Goal: Information Seeking & Learning: Learn about a topic

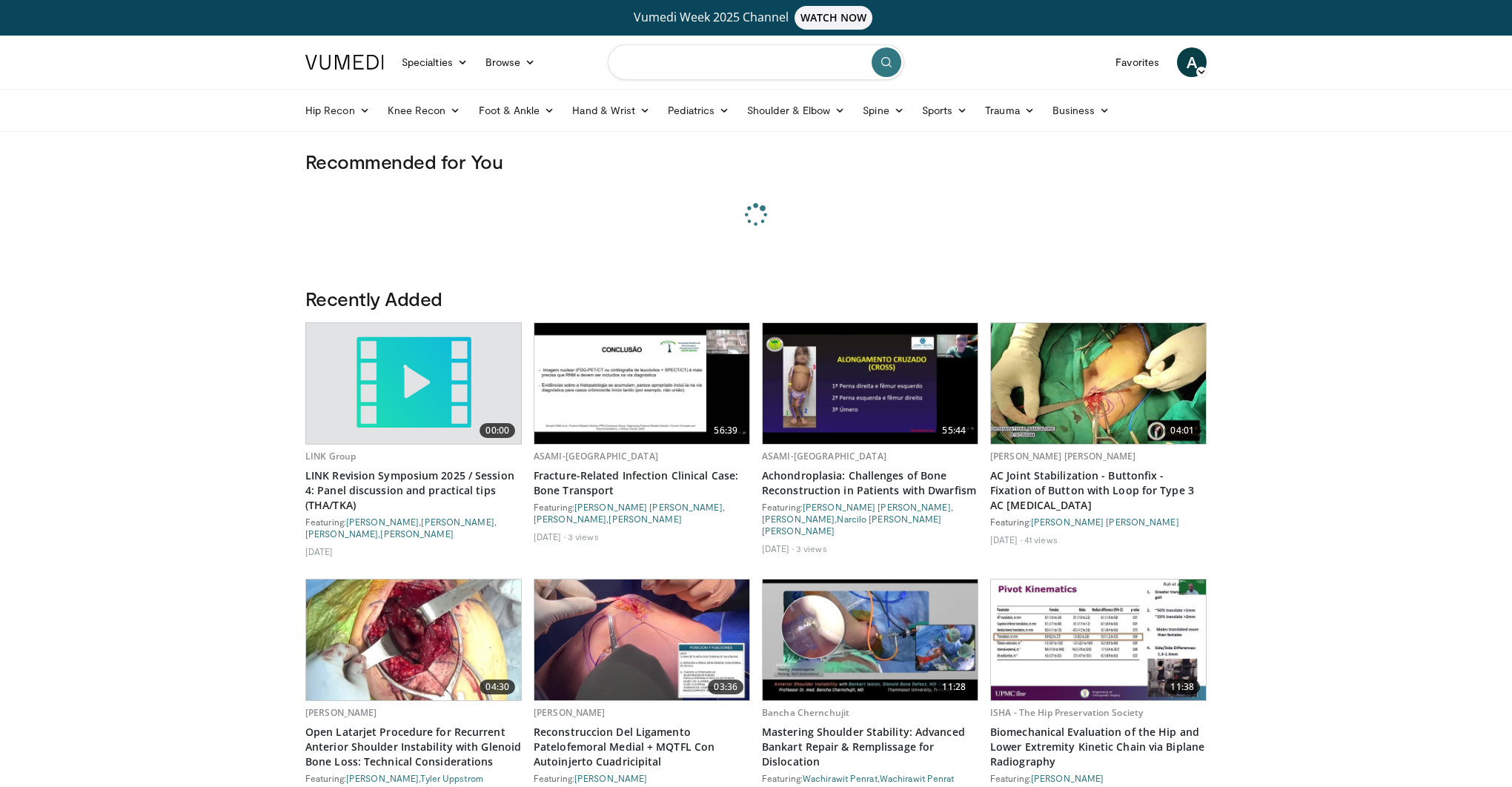
click at [763, 64] on input "Search topics, interventions" at bounding box center [756, 62] width 297 height 35
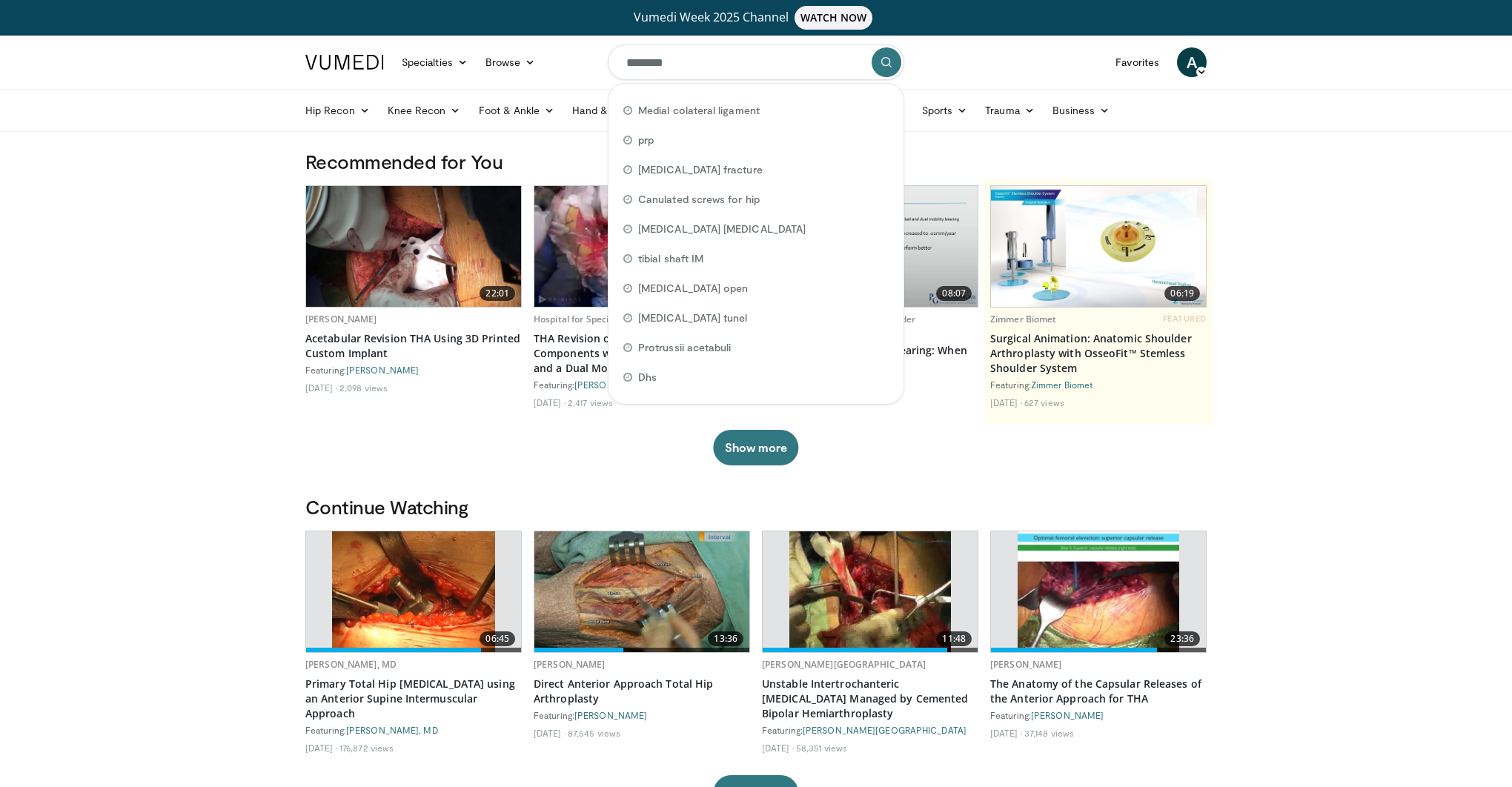
type input "*********"
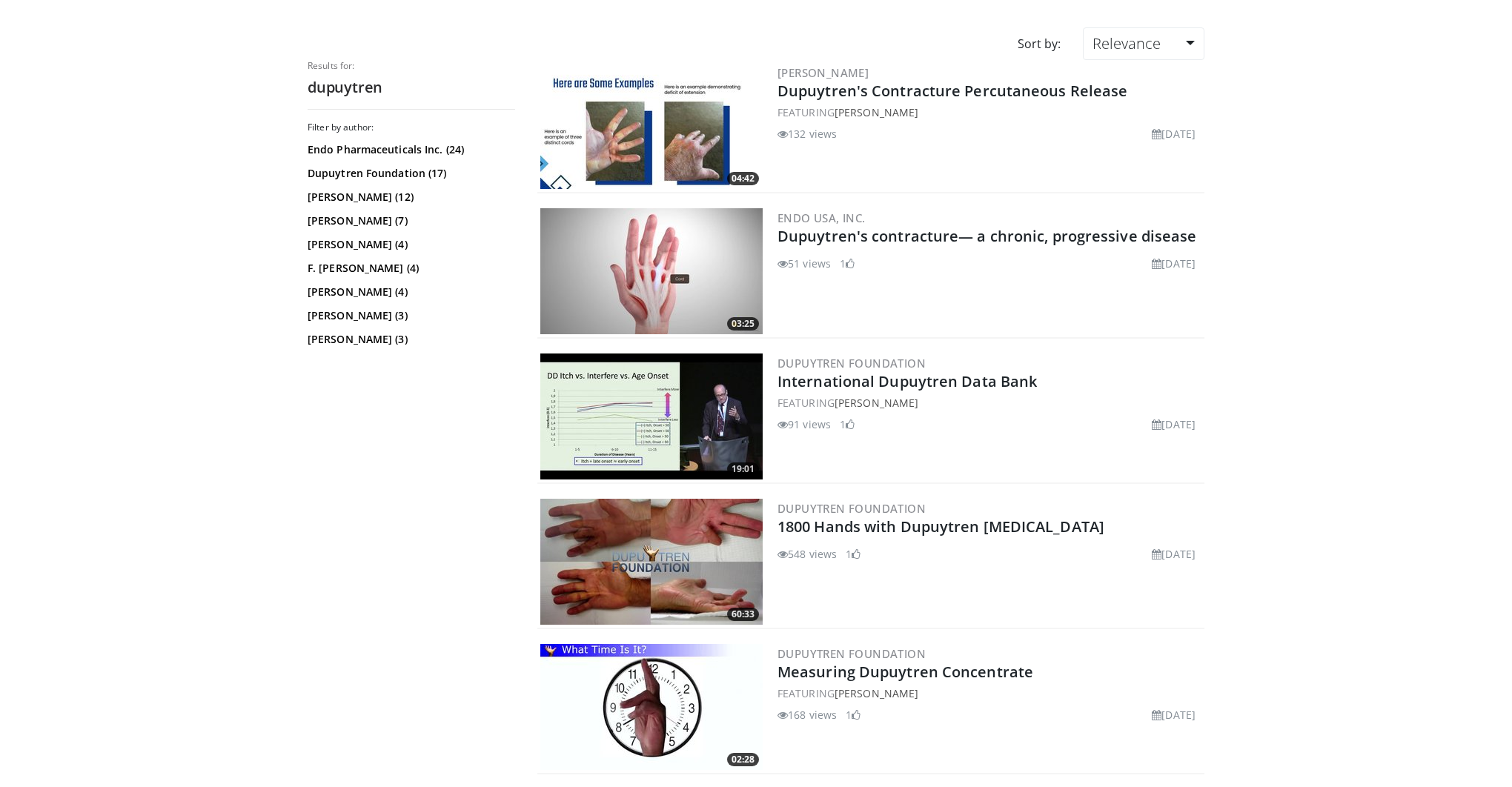
scroll to position [149, 0]
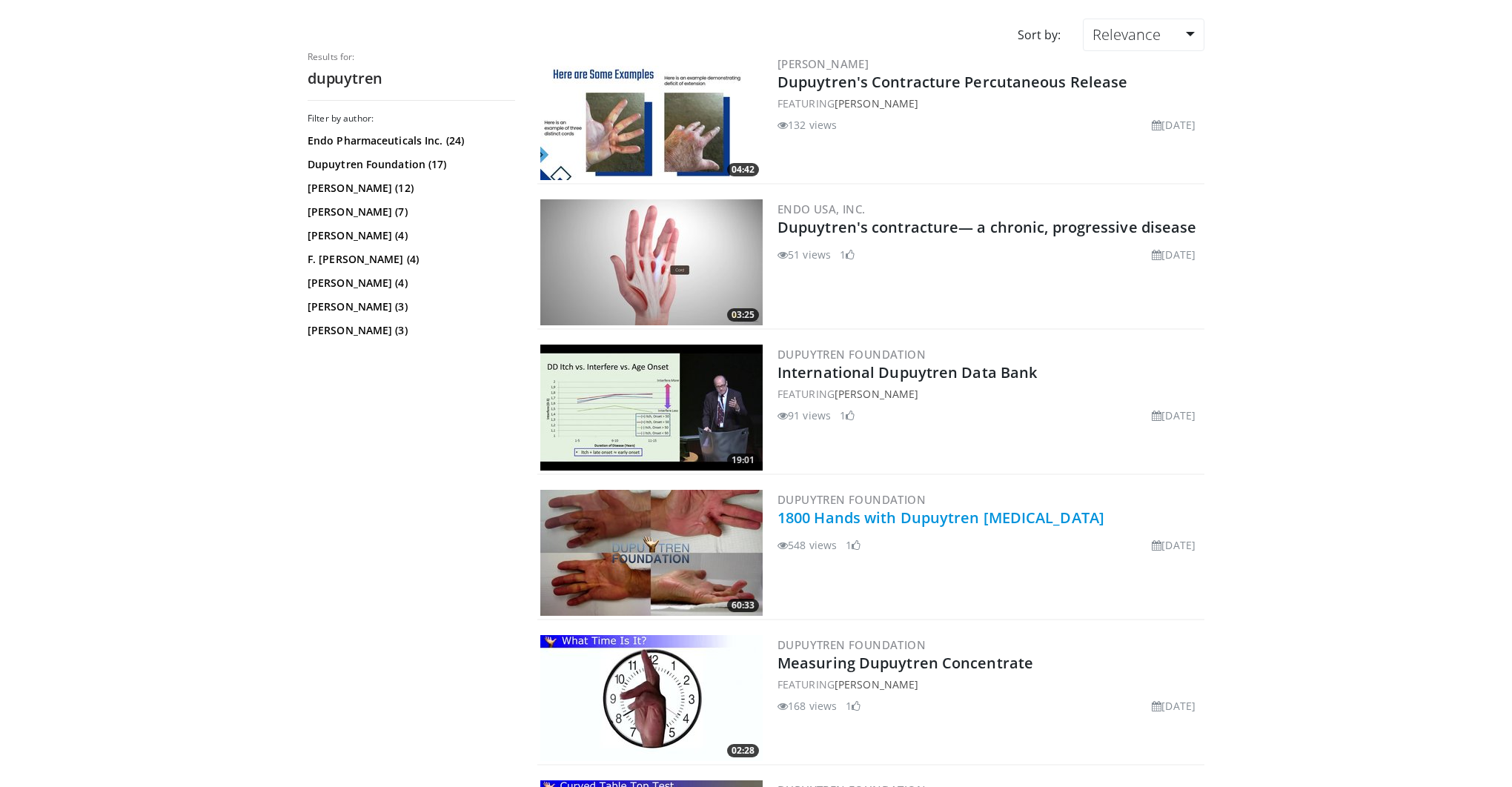
click at [836, 520] on link "1800 Hands with Dupuytren Contracture" at bounding box center [941, 518] width 327 height 20
click at [665, 101] on img at bounding box center [652, 117] width 222 height 126
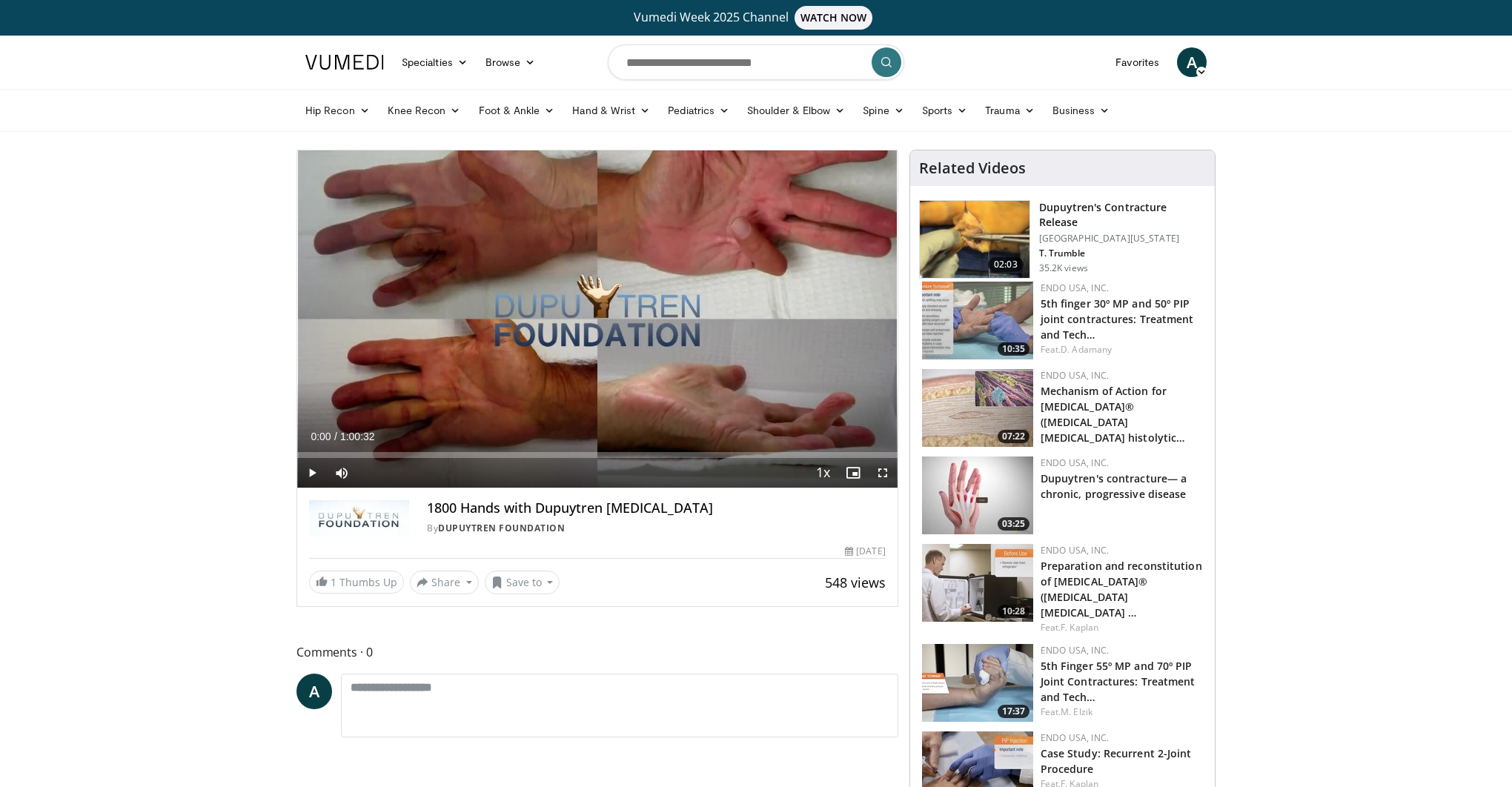
click at [307, 466] on span "Video Player" at bounding box center [312, 473] width 30 height 30
click at [887, 479] on span "Video Player" at bounding box center [882, 473] width 30 height 30
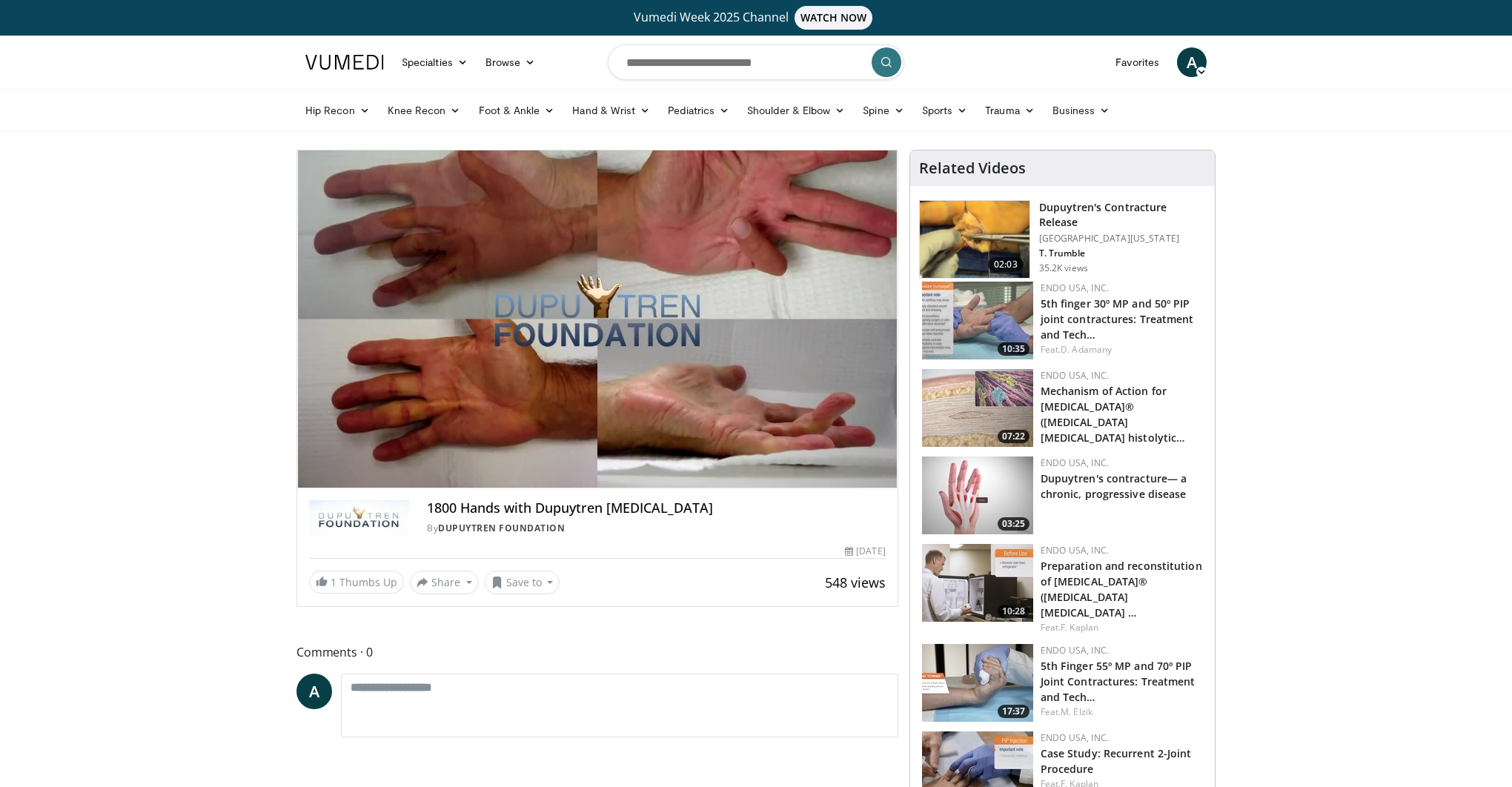
click at [995, 490] on img at bounding box center [977, 495] width 111 height 77
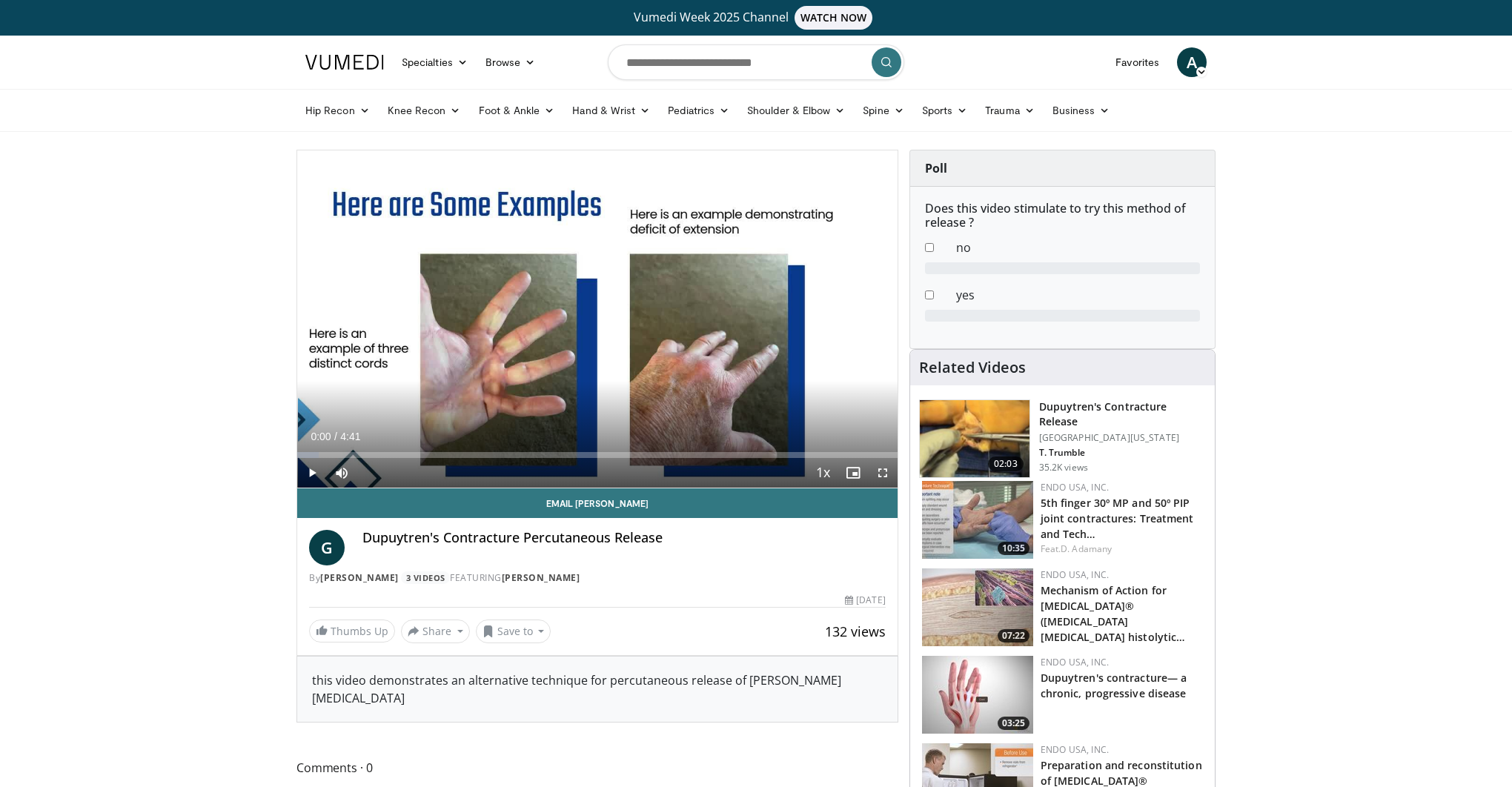
click at [887, 475] on span "Video Player" at bounding box center [882, 473] width 30 height 30
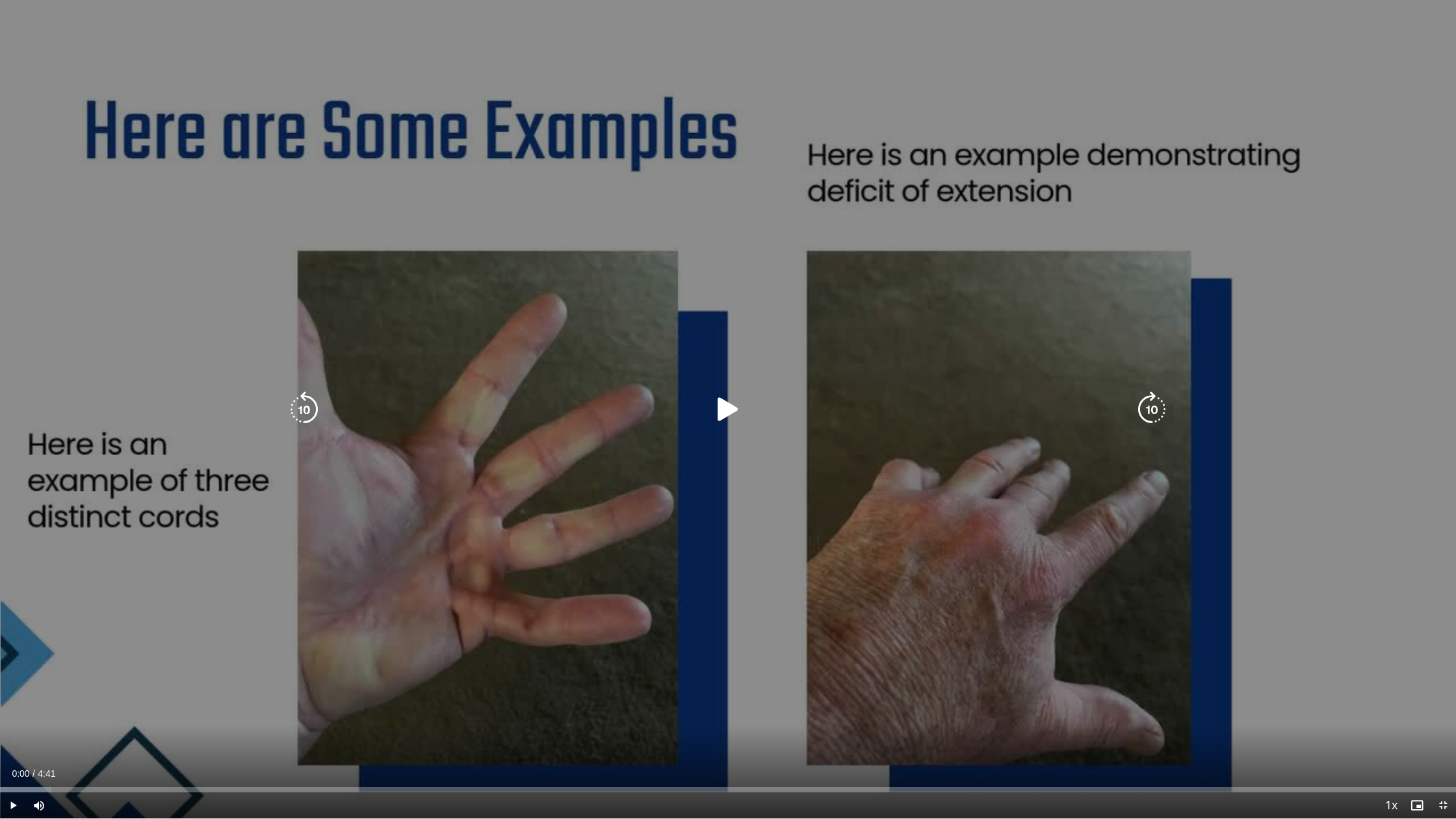
click at [705, 401] on div "Video Player" at bounding box center [728, 410] width 874 height 26
click at [725, 398] on icon "Video Player" at bounding box center [728, 410] width 36 height 36
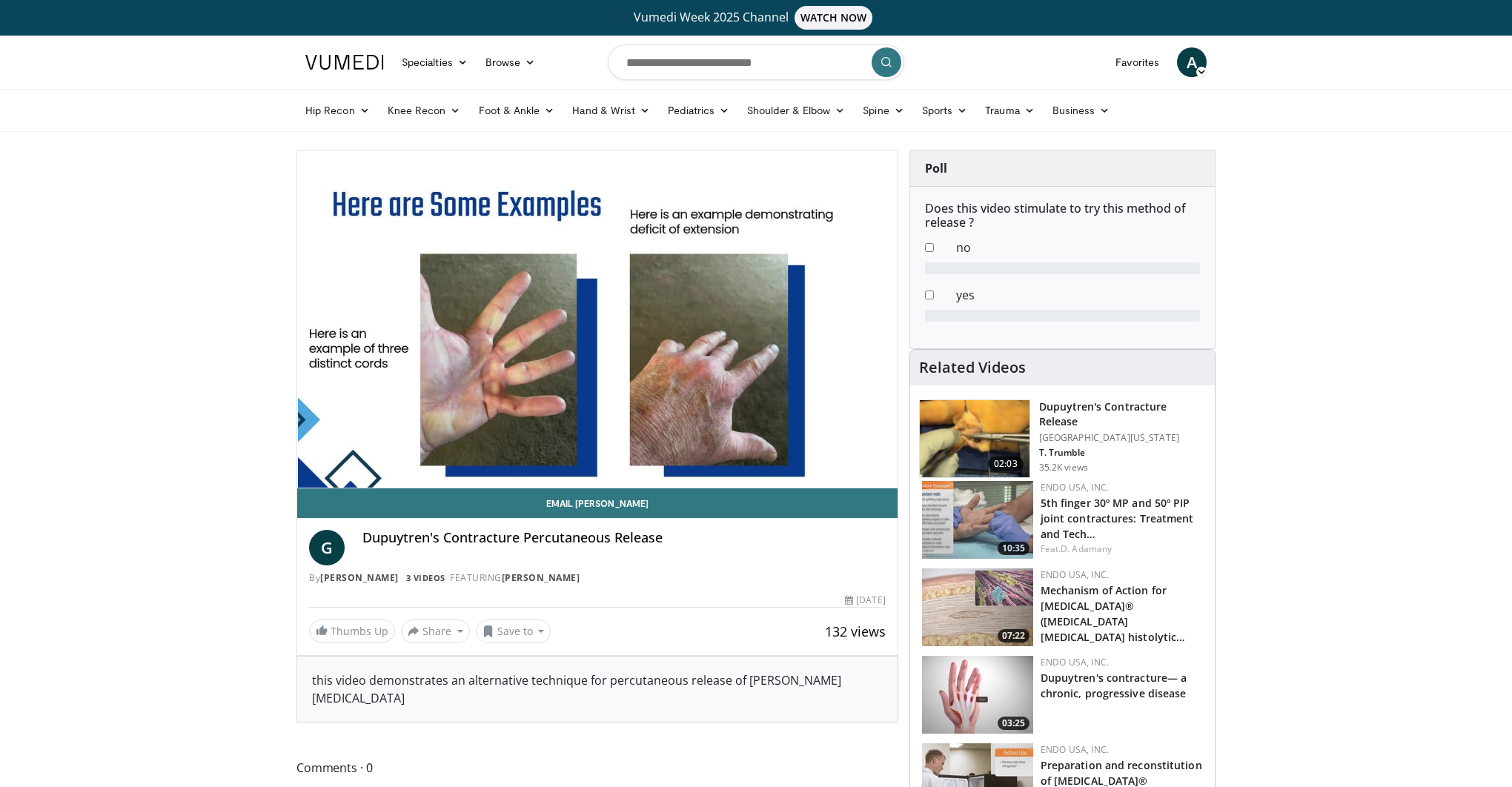
click at [995, 438] on img at bounding box center [974, 439] width 110 height 77
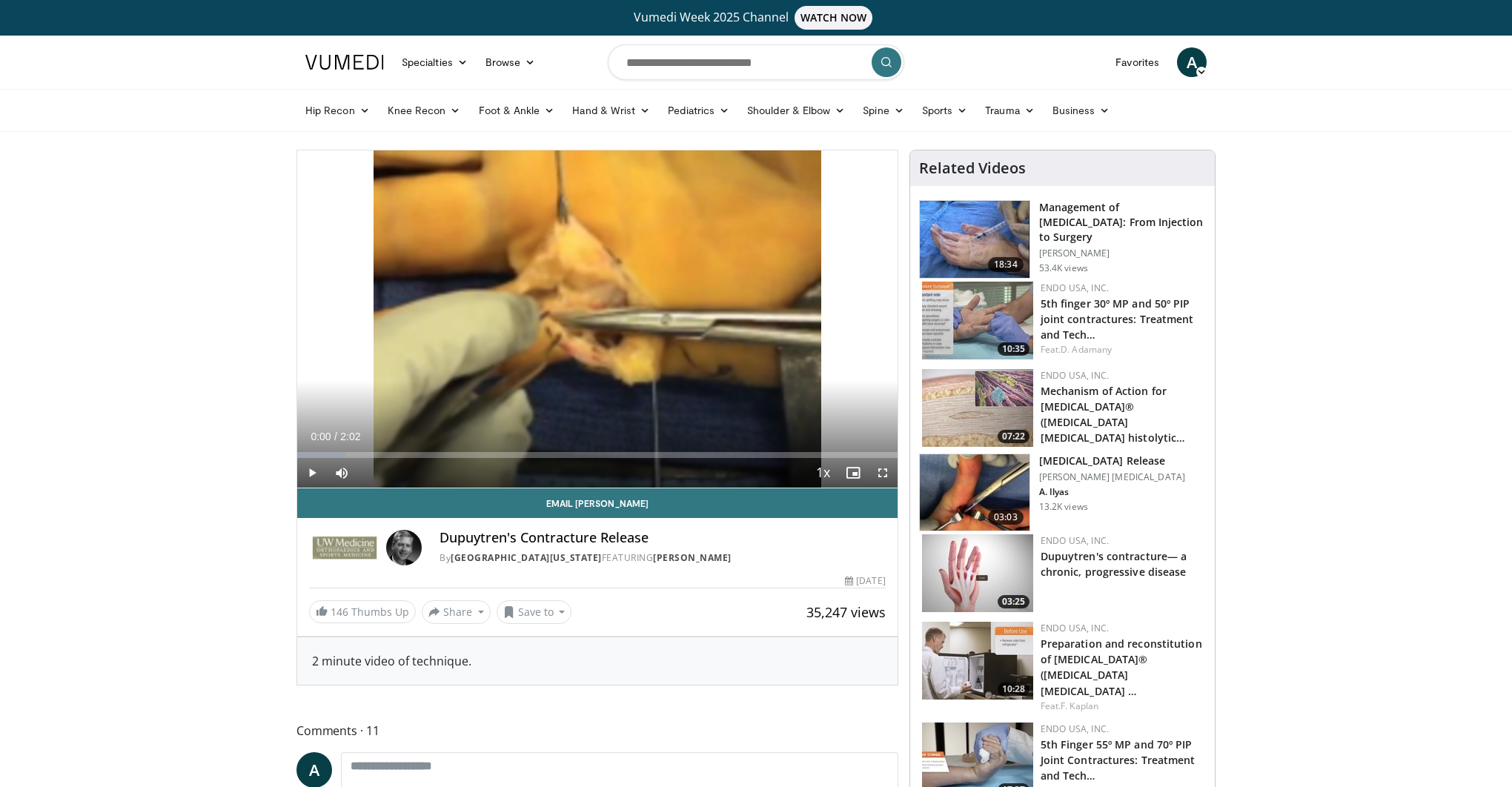
click at [979, 251] on img at bounding box center [974, 240] width 110 height 77
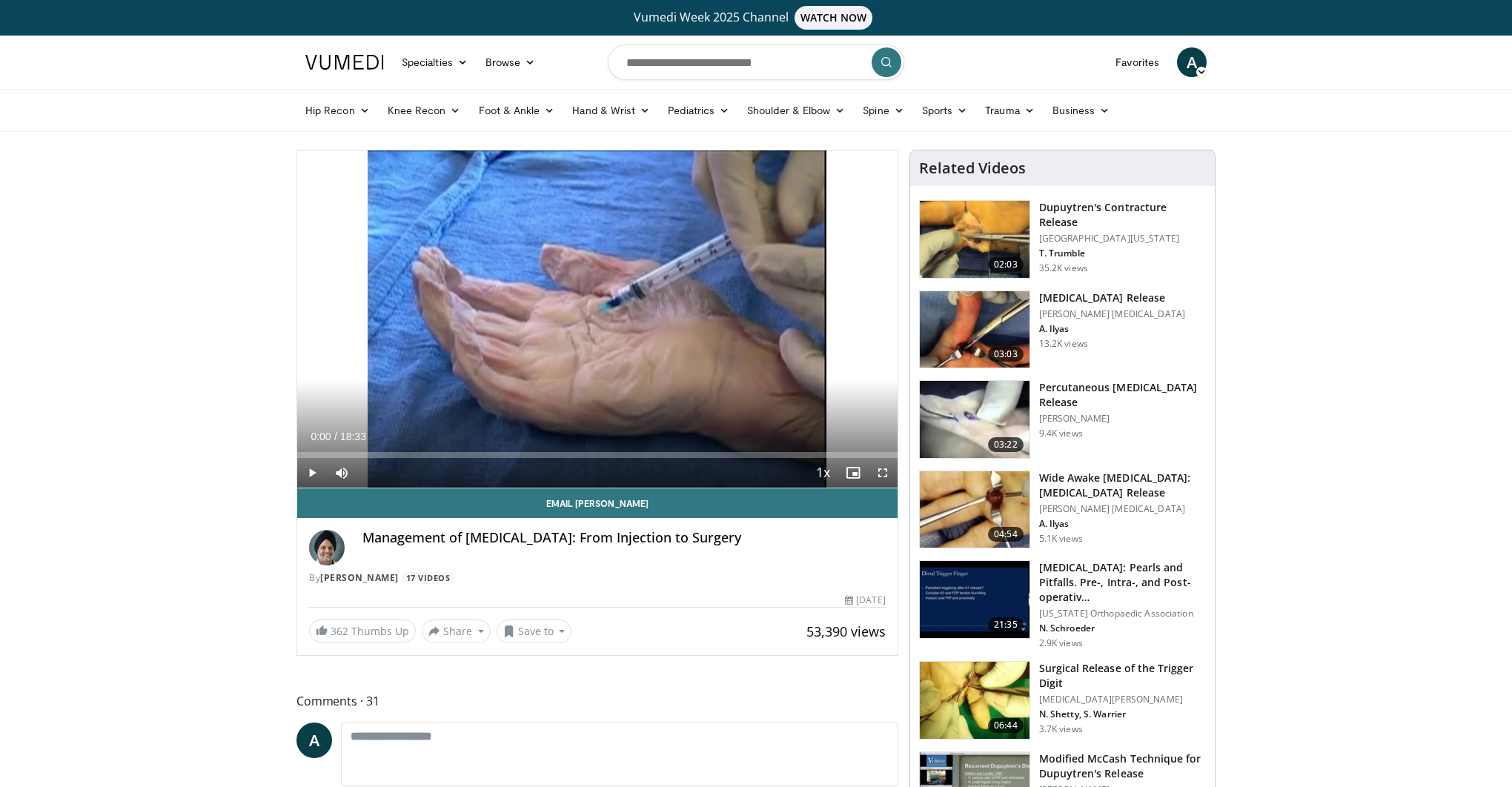
click at [882, 471] on span "Video Player" at bounding box center [882, 473] width 30 height 30
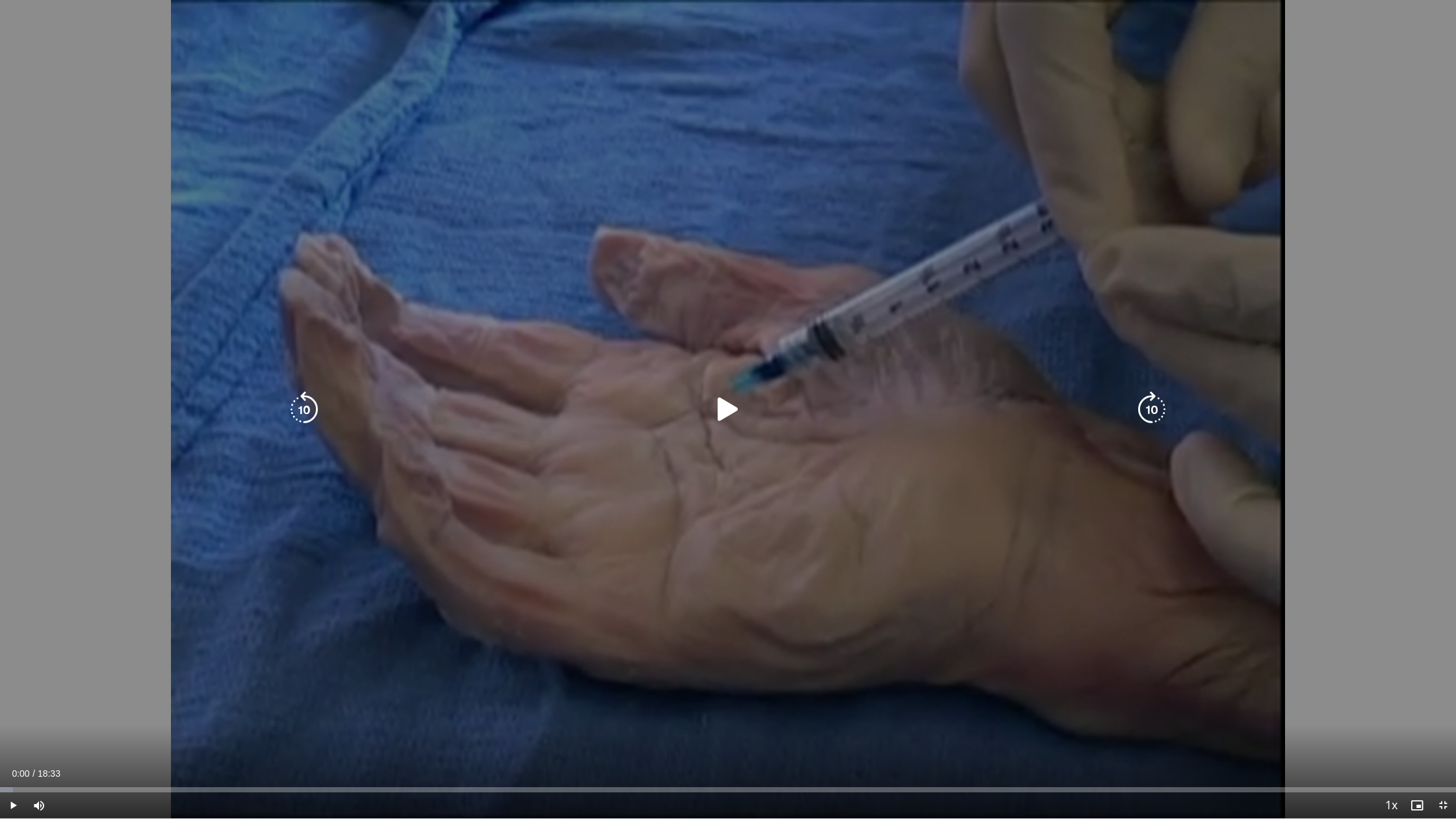
click at [712, 416] on icon "Video Player" at bounding box center [728, 410] width 36 height 36
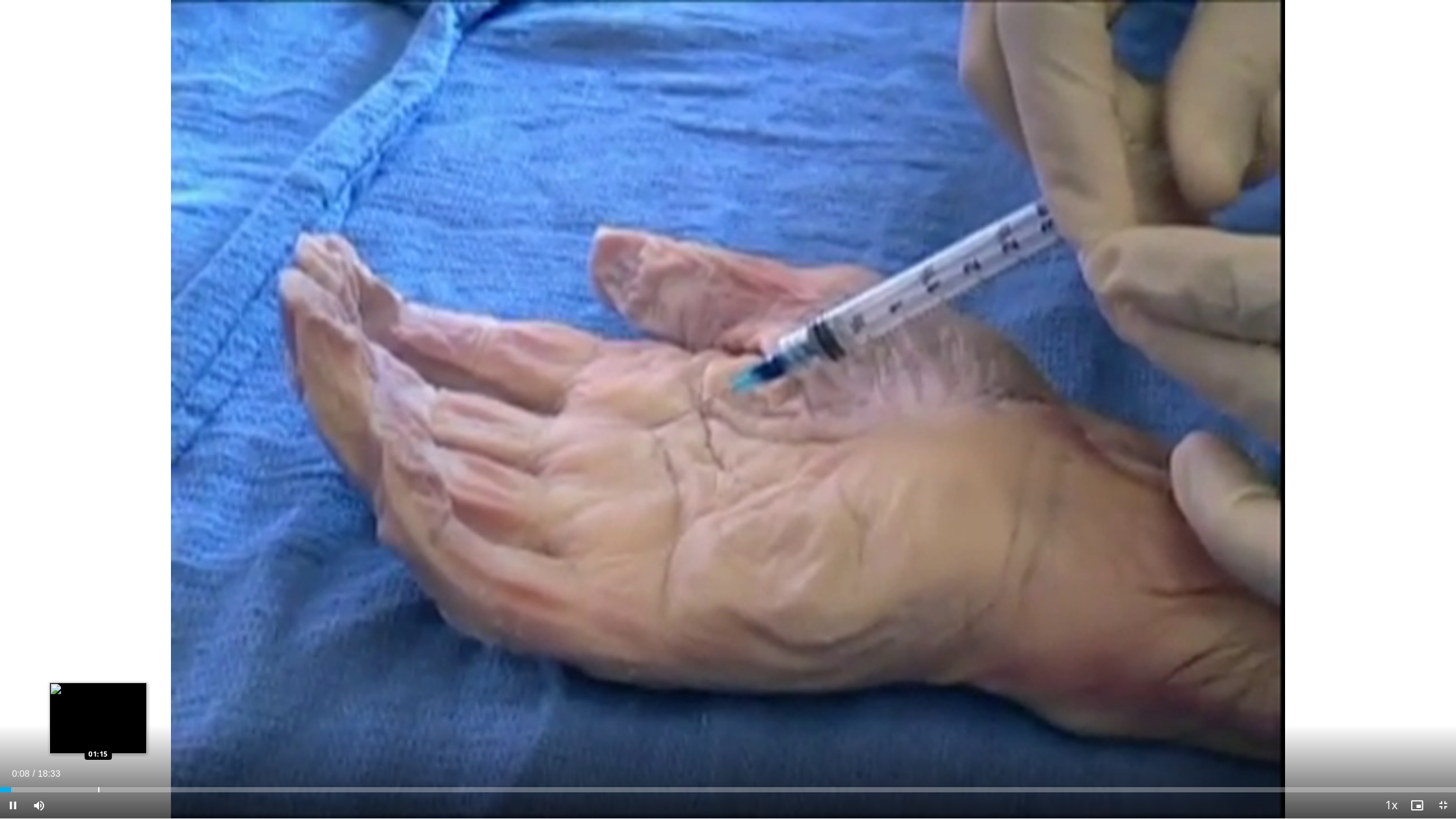
click at [98, 690] on div "Loaded : 0.89% 00:08 01:15" at bounding box center [728, 786] width 1456 height 12
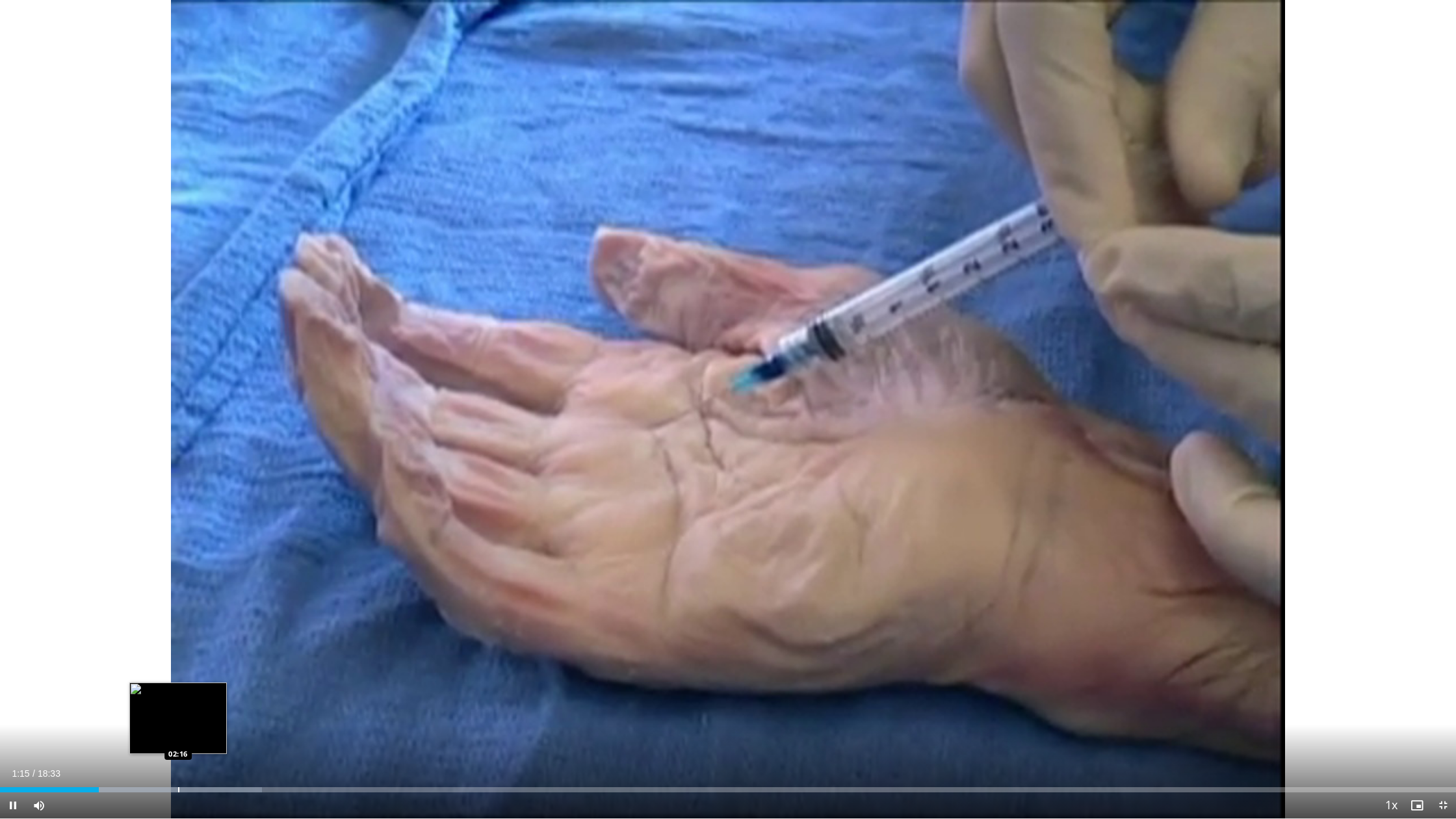
click at [178, 690] on div "Progress Bar" at bounding box center [179, 789] width 1 height 5
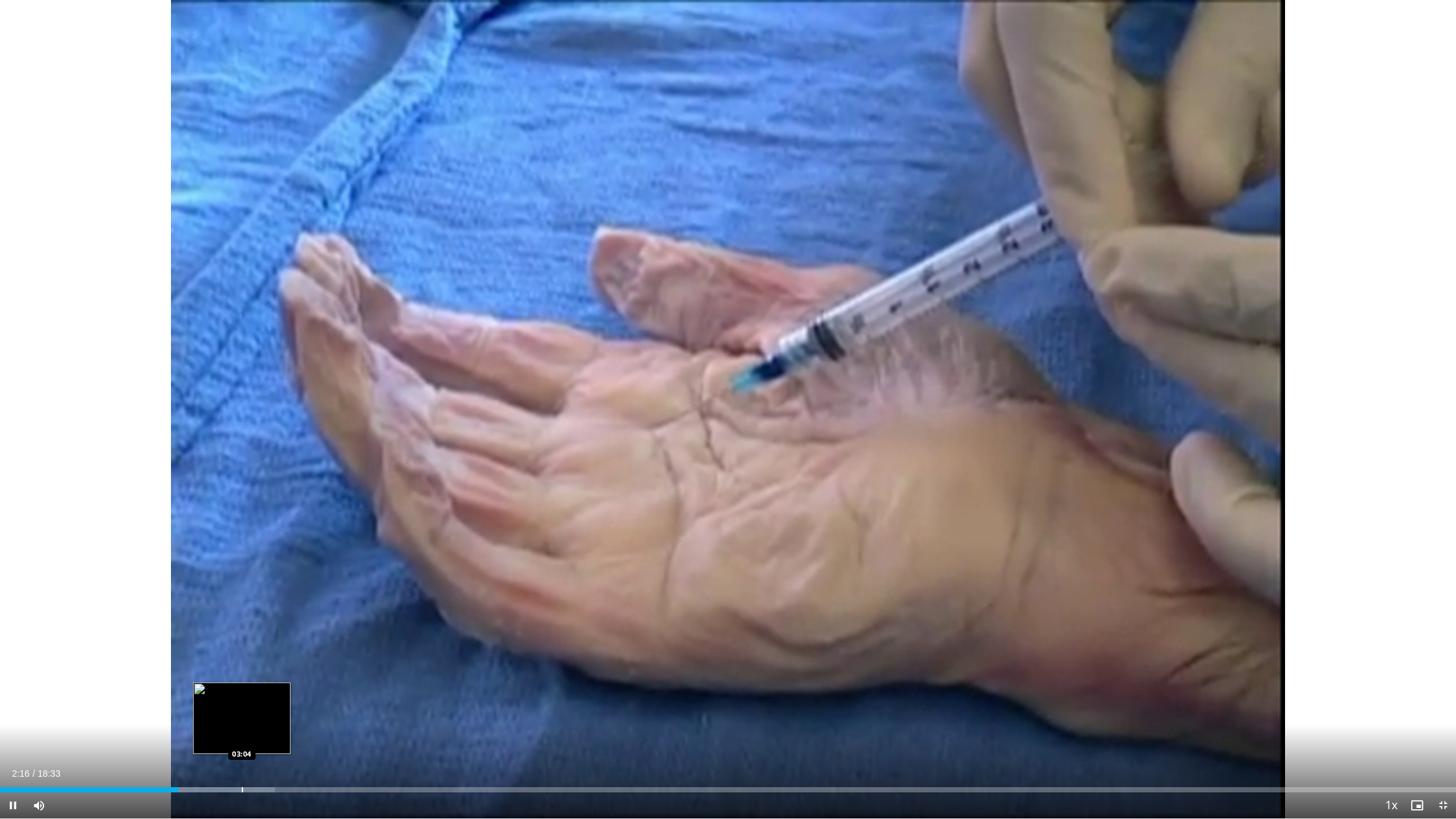
click at [242, 690] on div "Progress Bar" at bounding box center [243, 789] width 1 height 5
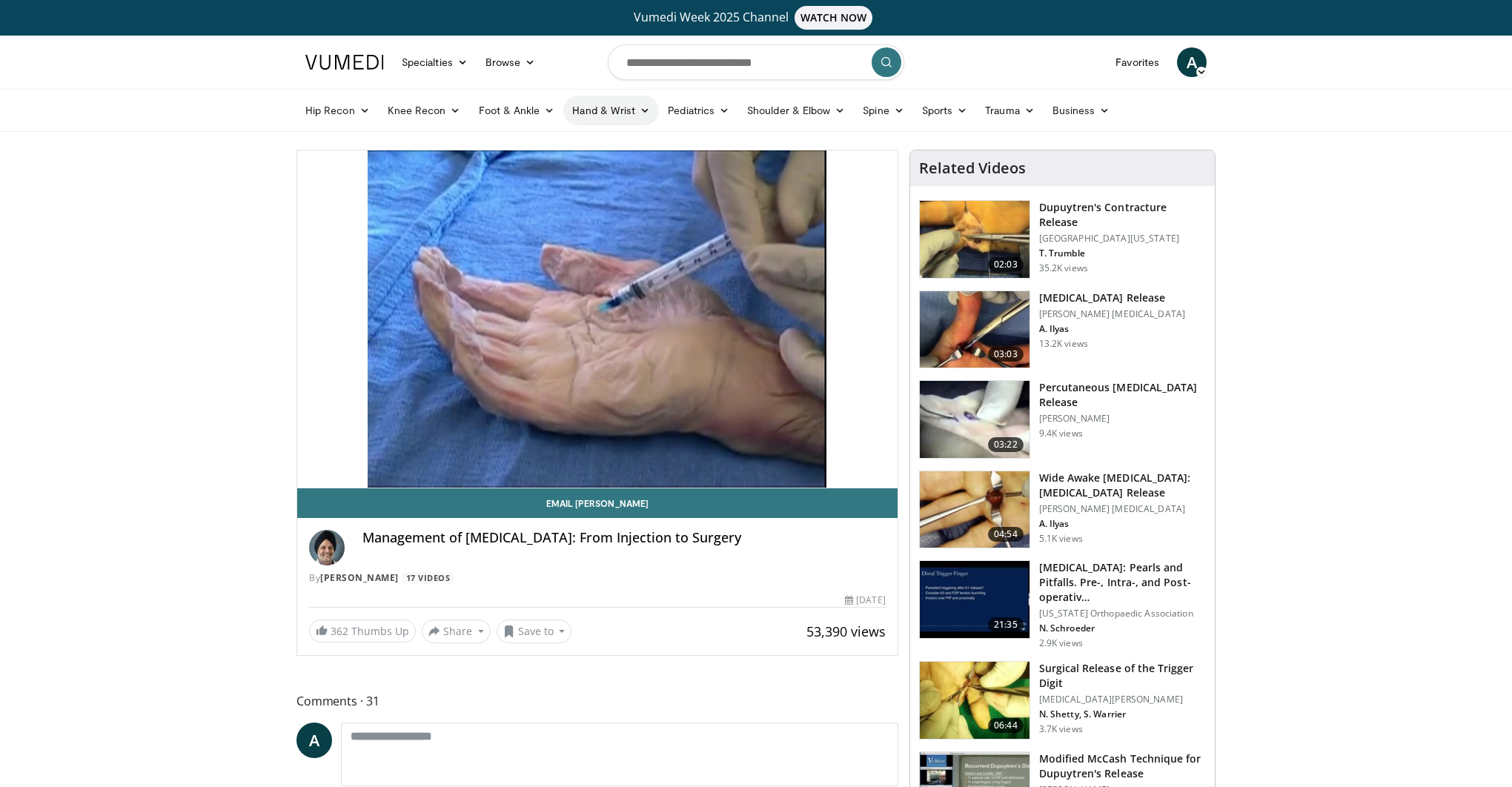
click at [602, 115] on link "Hand & Wrist" at bounding box center [611, 110] width 96 height 30
click at [600, 148] on link "Hand" at bounding box center [653, 145] width 176 height 24
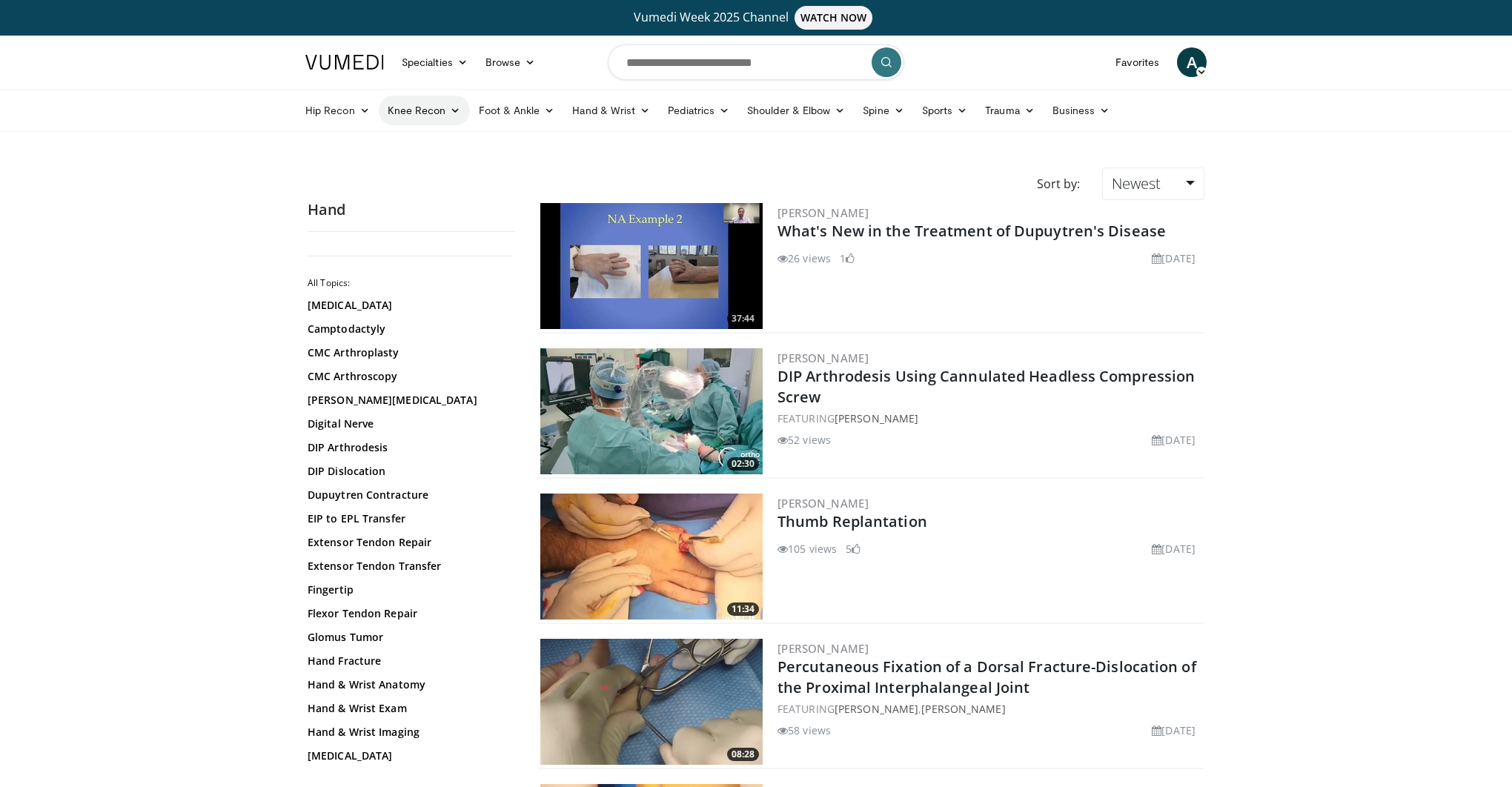
click at [413, 117] on link "Knee Recon" at bounding box center [424, 110] width 91 height 30
click at [422, 137] on link "Knee Arthroplasty" at bounding box center [468, 145] width 176 height 24
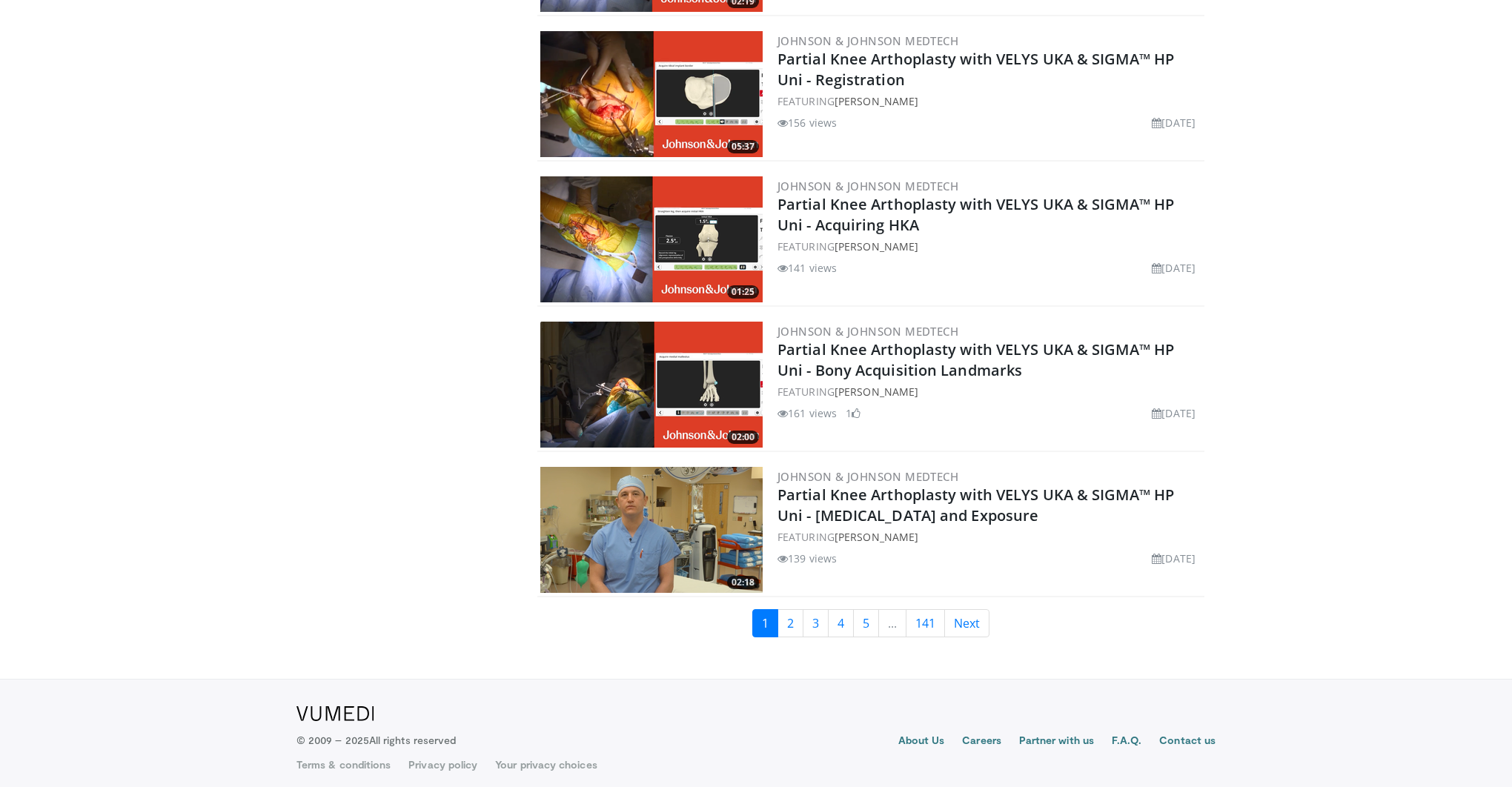
scroll to position [3372, 0]
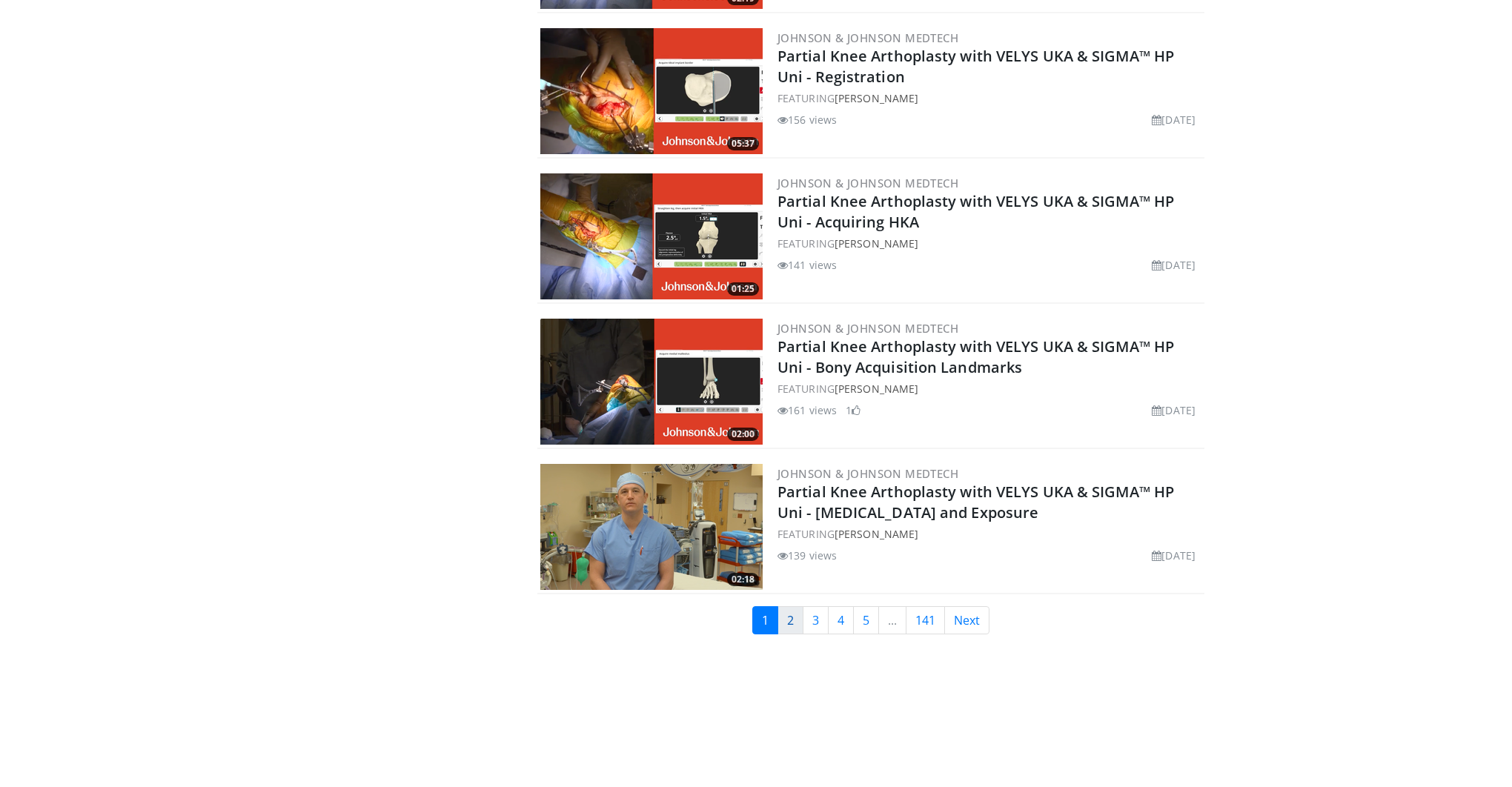
click at [787, 625] on link "2" at bounding box center [790, 621] width 26 height 28
